Goal: Contribute content

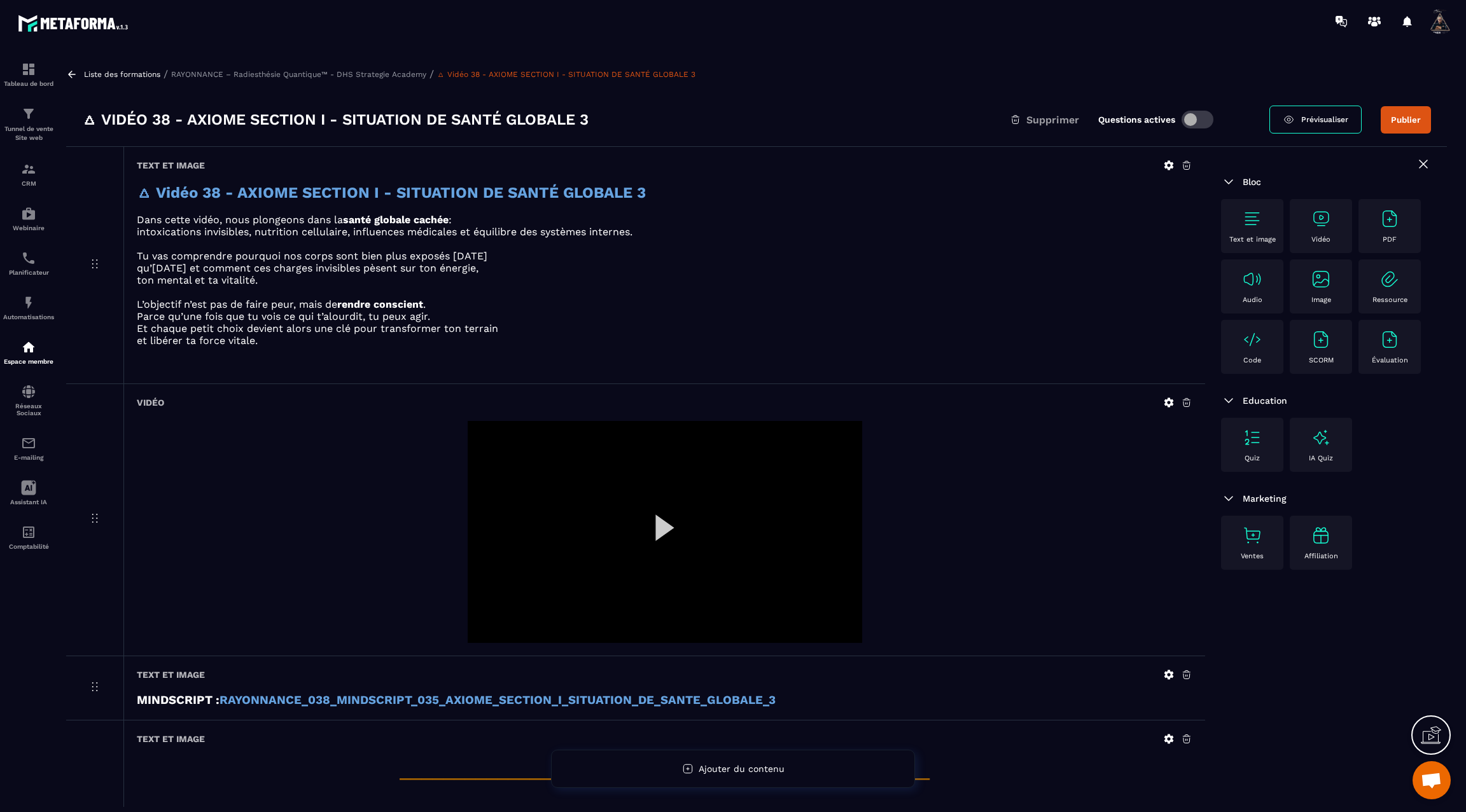
click at [653, 521] on div at bounding box center [665, 533] width 395 height 222
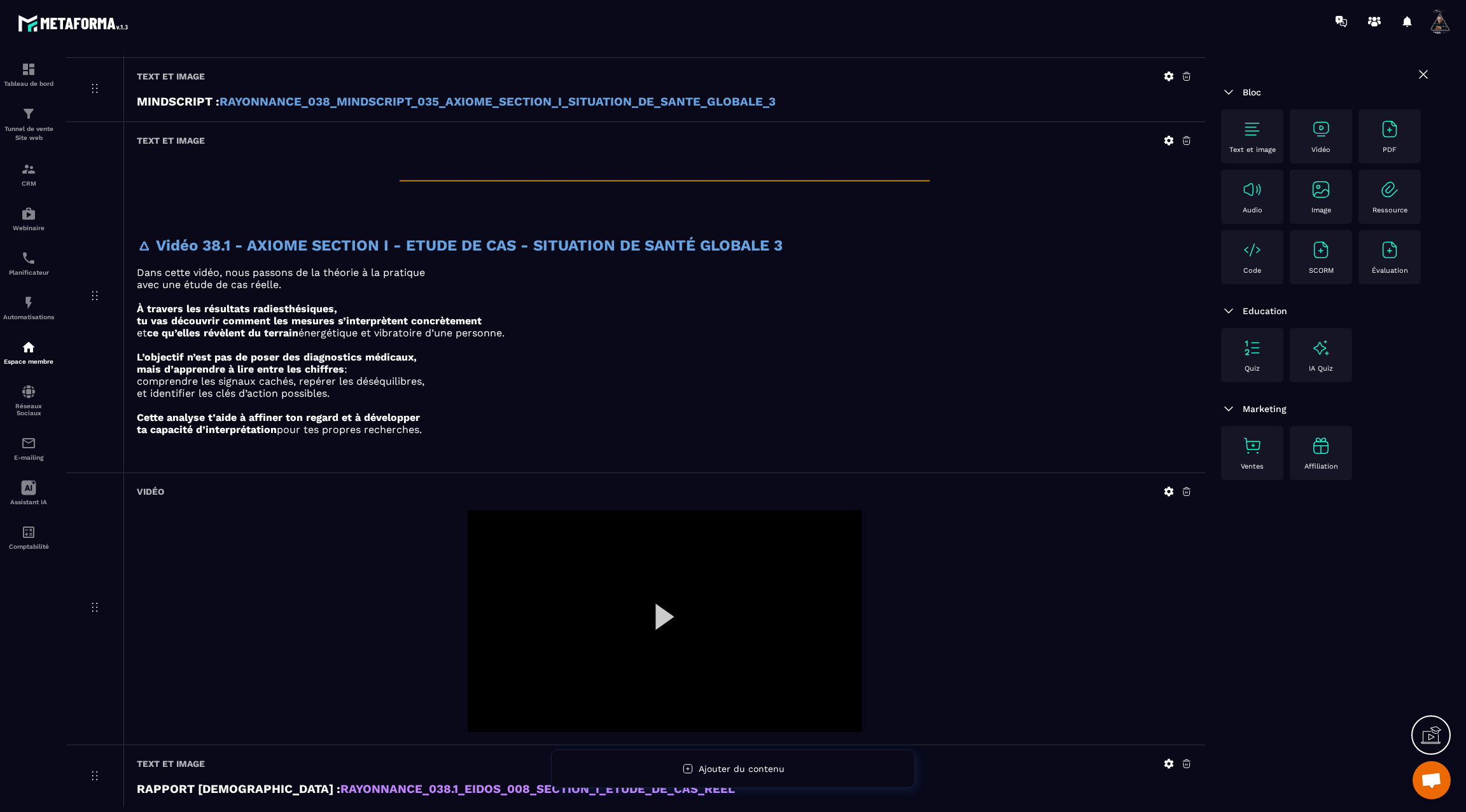
scroll to position [658, 0]
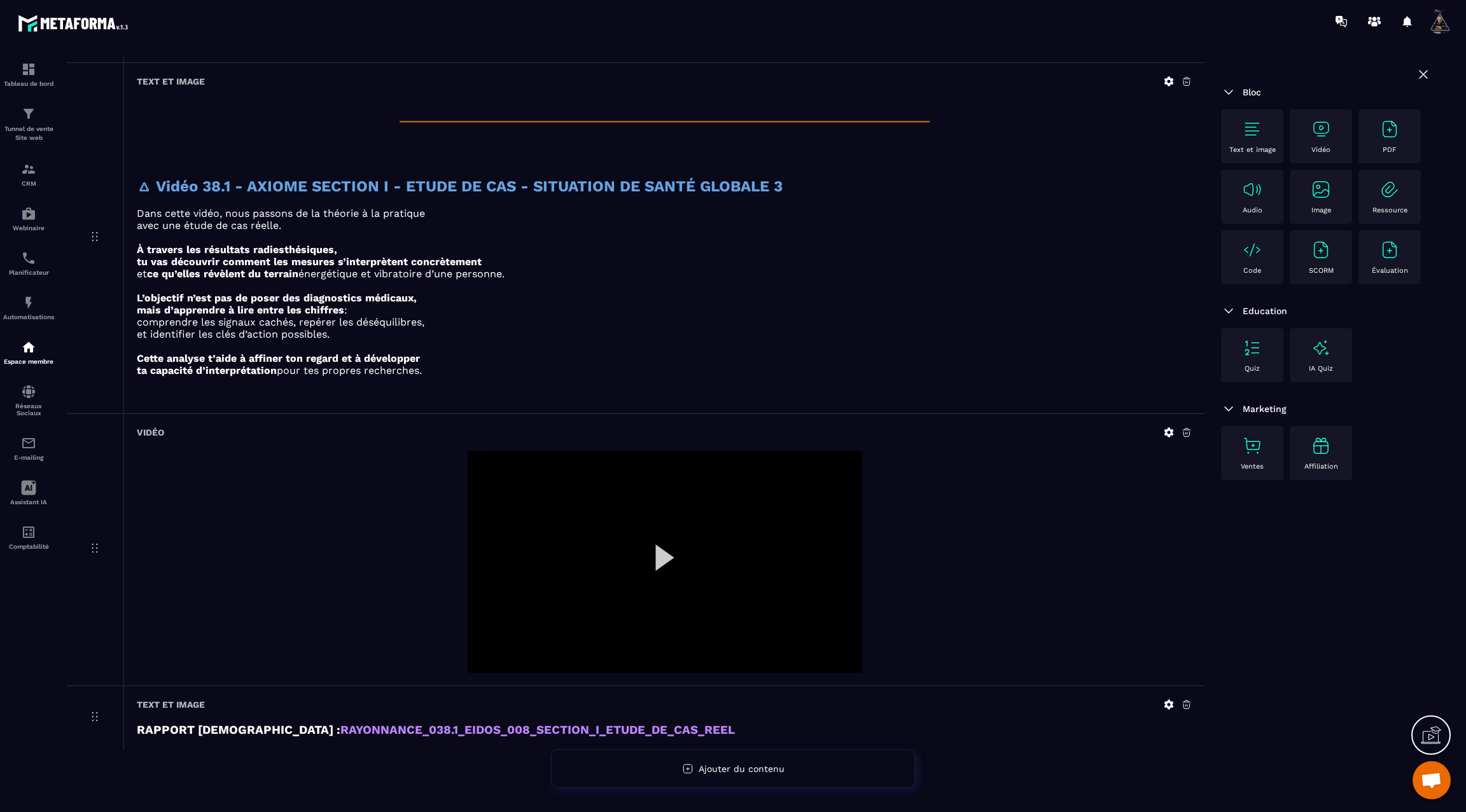
click at [1164, 427] on icon at bounding box center [1169, 433] width 11 height 11
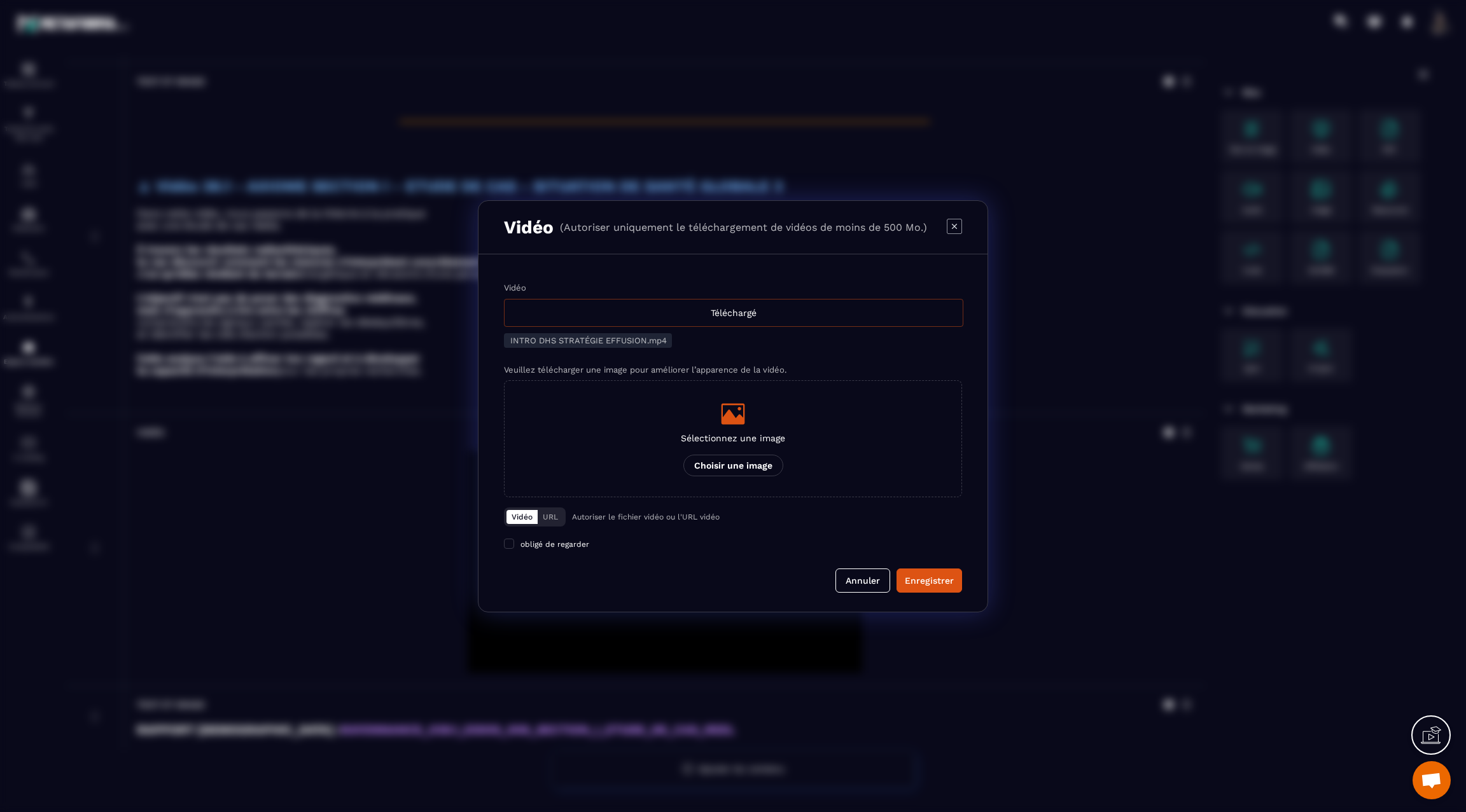
click at [805, 310] on div "Téléchargé" at bounding box center [734, 313] width 460 height 28
click at [0, 0] on input "Vidéo Téléchargé" at bounding box center [0, 0] width 0 height 0
click at [767, 309] on div "Téléchargé" at bounding box center [734, 313] width 460 height 28
click at [0, 0] on input "Vidéo Téléchargé" at bounding box center [0, 0] width 0 height 0
click at [936, 575] on div "Enregistrer" at bounding box center [930, 581] width 49 height 13
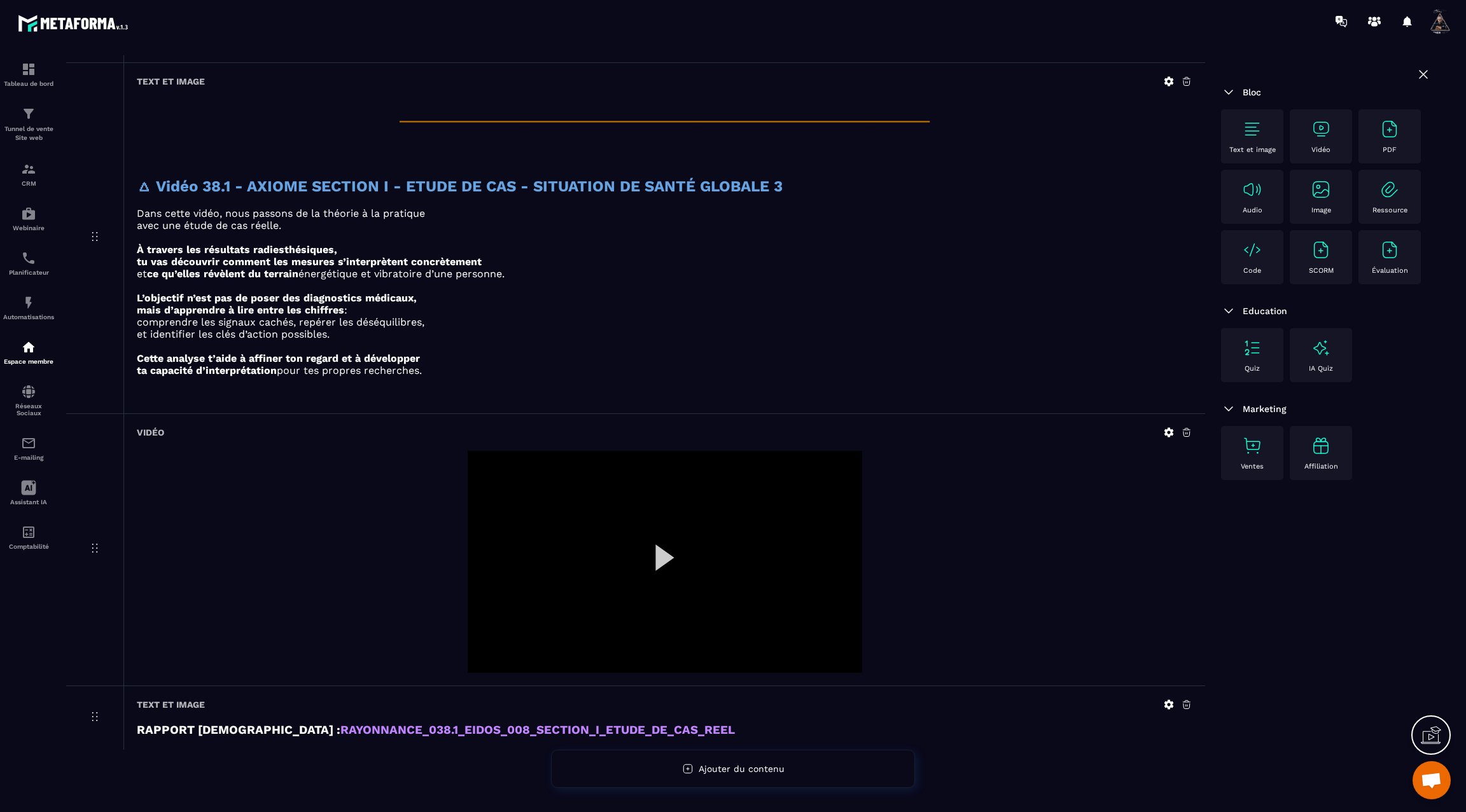
click at [1175, 700] on div at bounding box center [1178, 705] width 29 height 11
click at [1167, 700] on icon at bounding box center [1170, 705] width 10 height 10
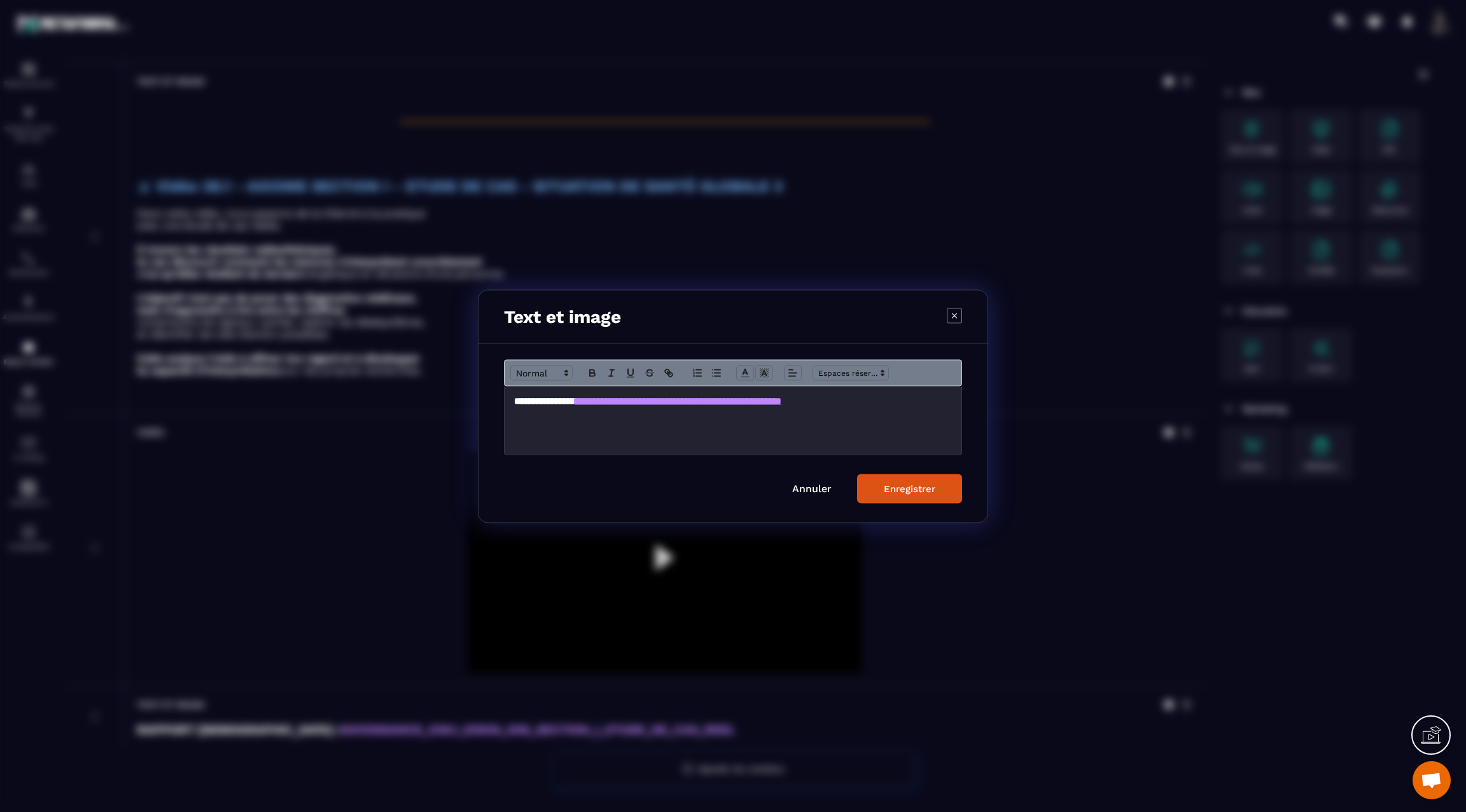
click at [934, 401] on h3 "**********" at bounding box center [733, 401] width 438 height 14
copy h3 "**********"
click at [916, 496] on button "Enregistrer" at bounding box center [909, 488] width 105 height 29
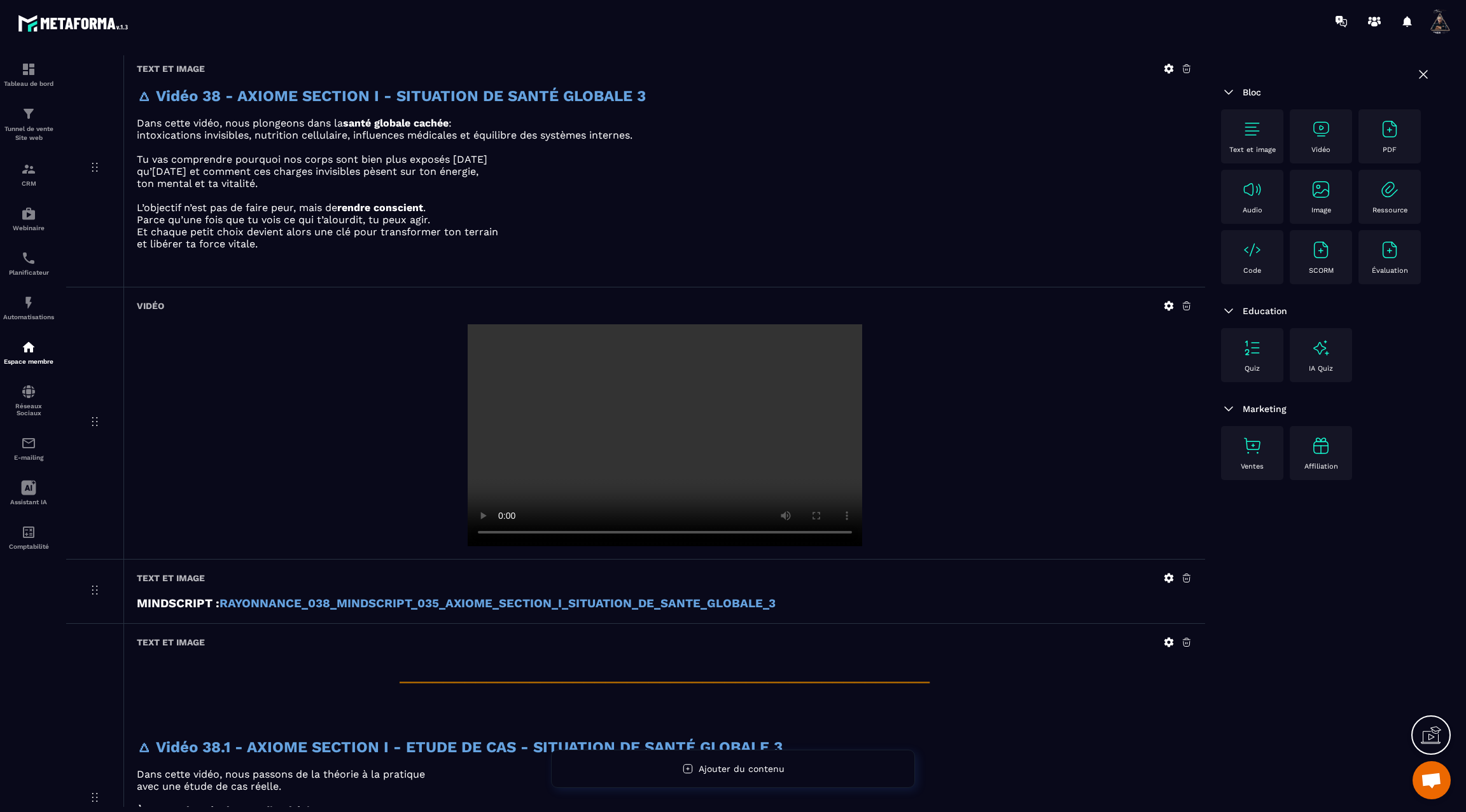
scroll to position [0, 0]
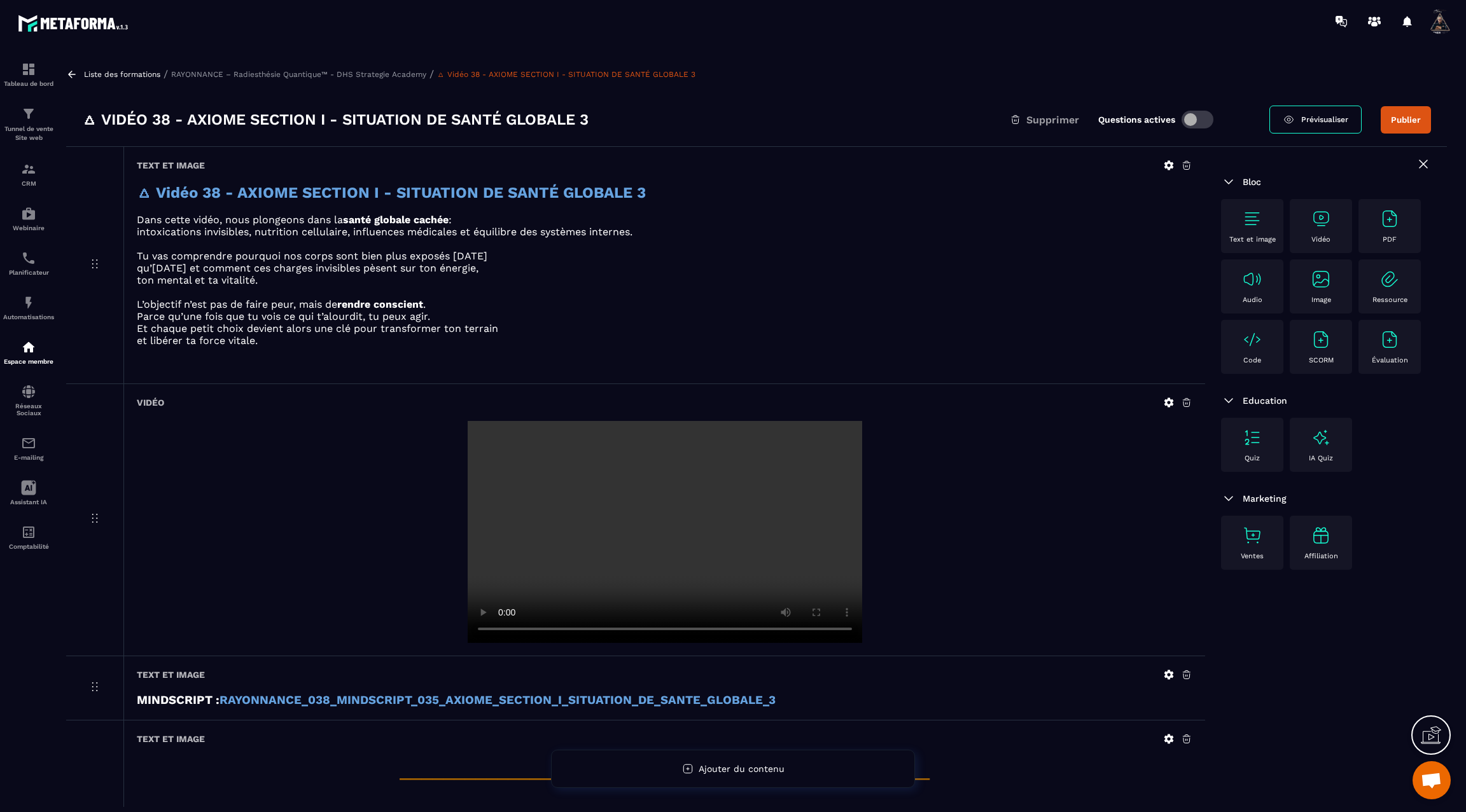
click at [1410, 117] on button "Publier" at bounding box center [1406, 120] width 50 height 27
click at [809, 68] on div "Liste des formations / RAYONNANCE – Radiesthésie Quantique™ - DHS Strategie Aca…" at bounding box center [756, 74] width 1381 height 12
click at [68, 74] on icon at bounding box center [72, 74] width 8 height 7
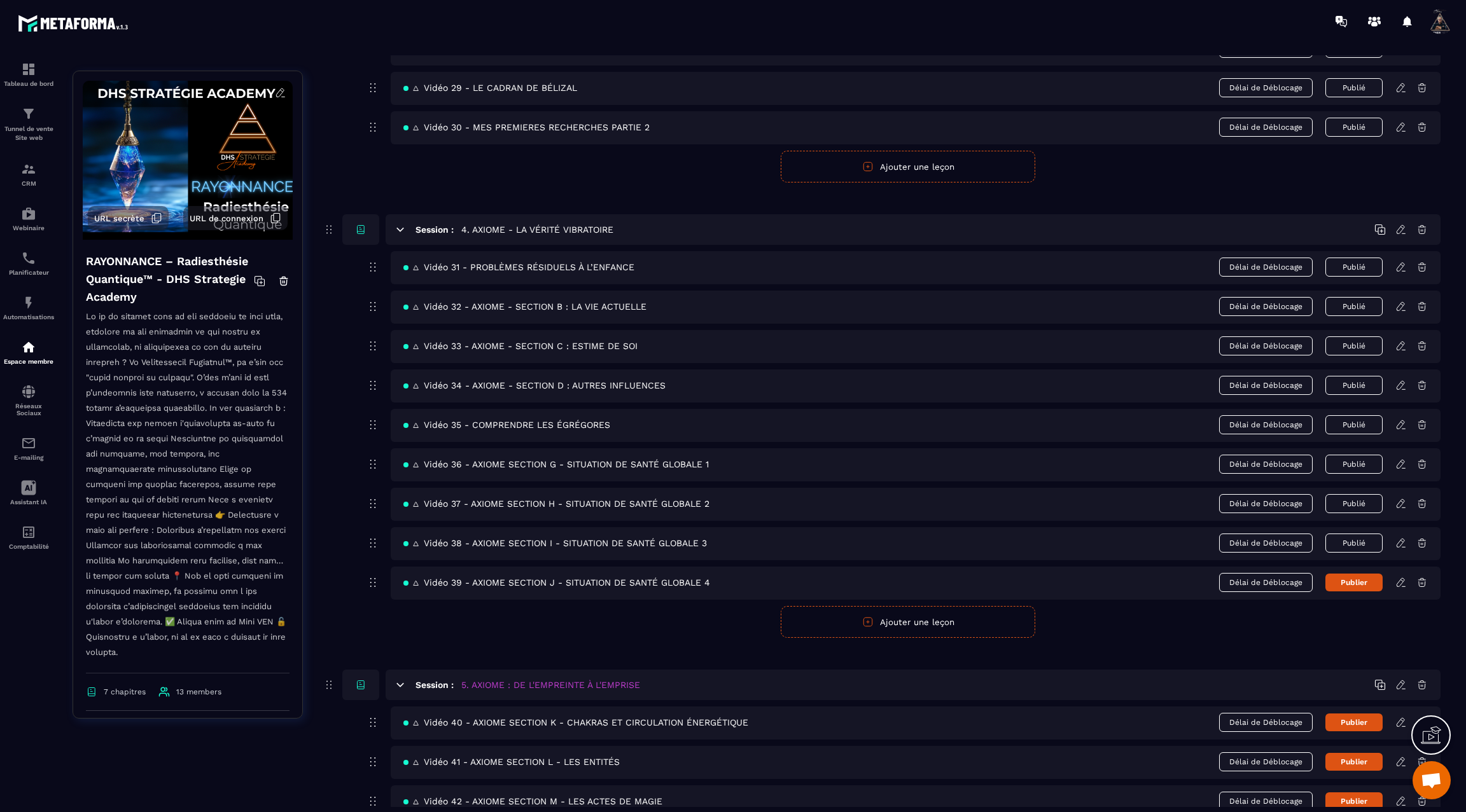
scroll to position [1434, 0]
click at [1399, 574] on icon at bounding box center [1401, 579] width 11 height 11
